Goal: Task Accomplishment & Management: Complete application form

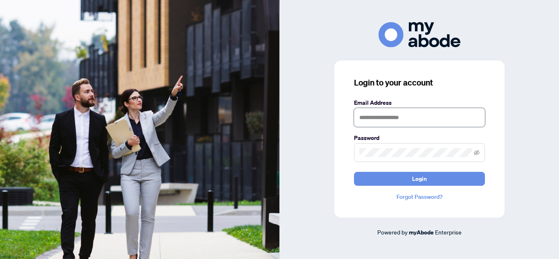
click at [381, 117] on input "text" at bounding box center [419, 117] width 131 height 19
type input "**********"
click at [354, 172] on button "Login" at bounding box center [419, 179] width 131 height 14
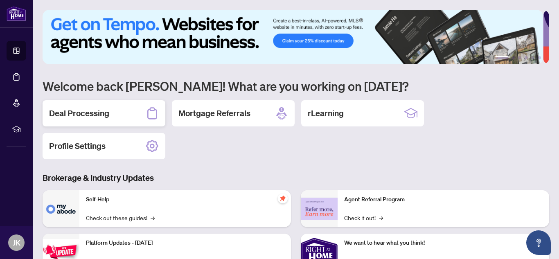
click at [67, 123] on div "Deal Processing" at bounding box center [104, 113] width 123 height 26
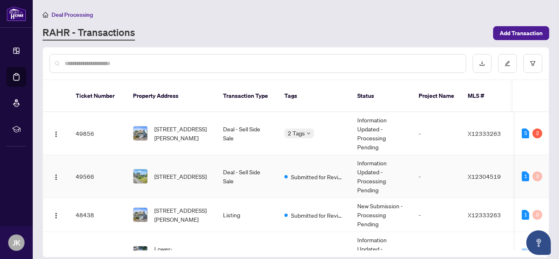
click at [463, 178] on td "X12304519" at bounding box center [485, 176] width 49 height 43
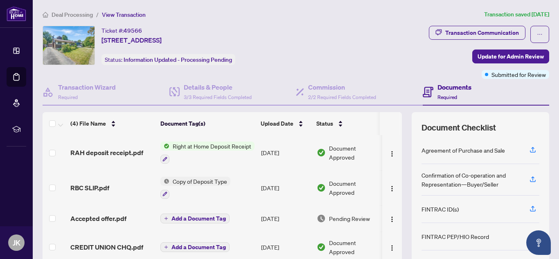
scroll to position [83, 0]
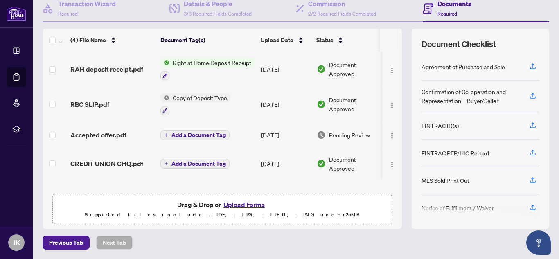
click at [256, 203] on button "Upload Forms" at bounding box center [244, 204] width 46 height 11
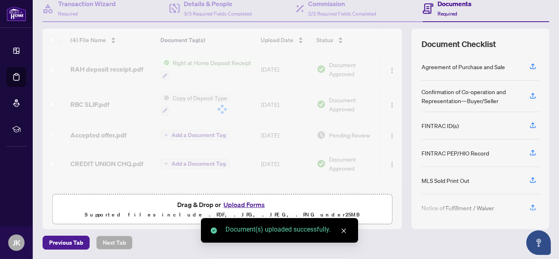
scroll to position [0, 0]
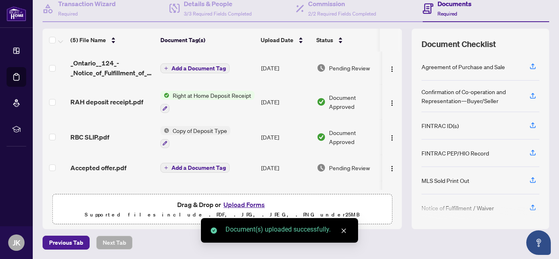
click at [213, 167] on span "Add a Document Tag" at bounding box center [198, 168] width 54 height 6
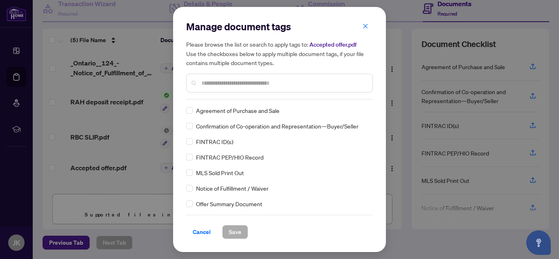
click at [244, 85] on input "text" at bounding box center [283, 83] width 165 height 9
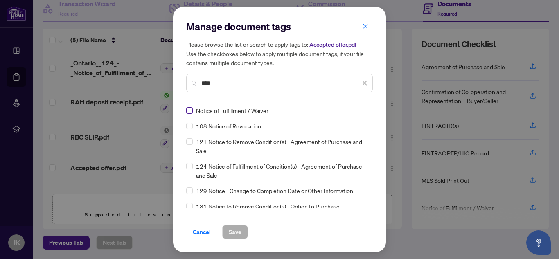
type input "****"
click at [239, 230] on span "Save" at bounding box center [235, 231] width 13 height 13
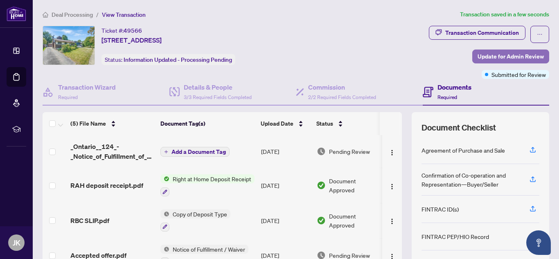
click at [487, 53] on span "Update for Admin Review" at bounding box center [511, 56] width 66 height 13
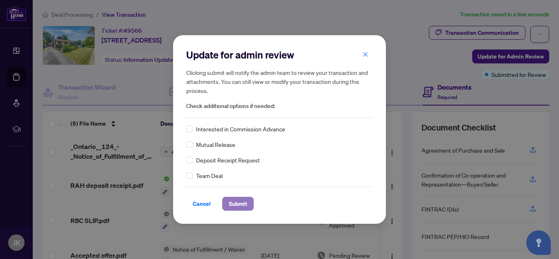
click at [239, 203] on span "Submit" at bounding box center [238, 203] width 18 height 13
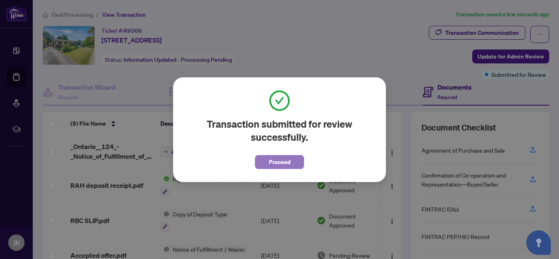
click at [269, 163] on span "Proceed" at bounding box center [280, 162] width 22 height 13
